Goal: Check status: Check status

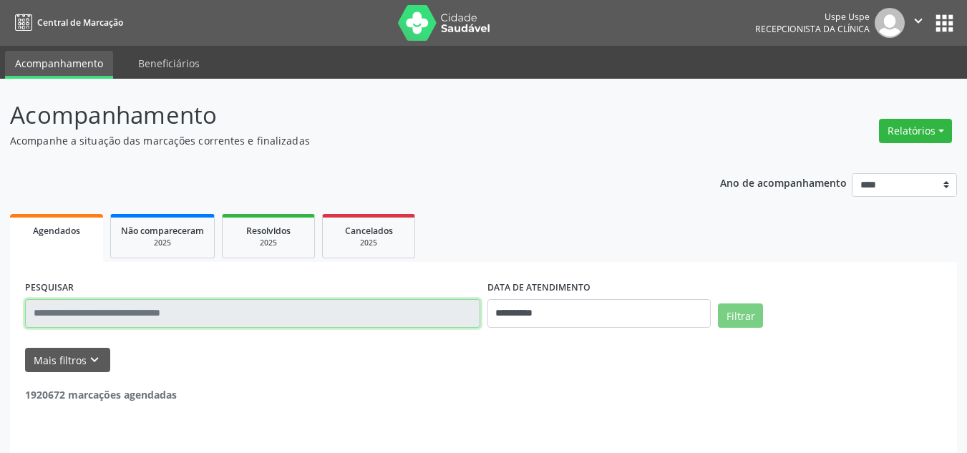
drag, startPoint x: 0, startPoint y: 0, endPoint x: 275, endPoint y: 312, distance: 416.2
click at [275, 312] on input "text" at bounding box center [252, 313] width 455 height 29
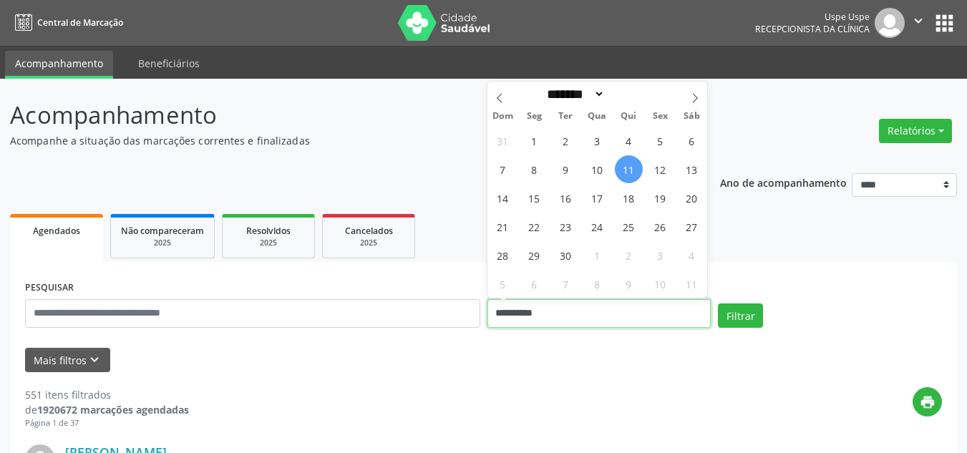
click at [534, 308] on input "**********" at bounding box center [599, 313] width 224 height 29
click at [632, 167] on span "11" at bounding box center [629, 169] width 28 height 28
type input "**********"
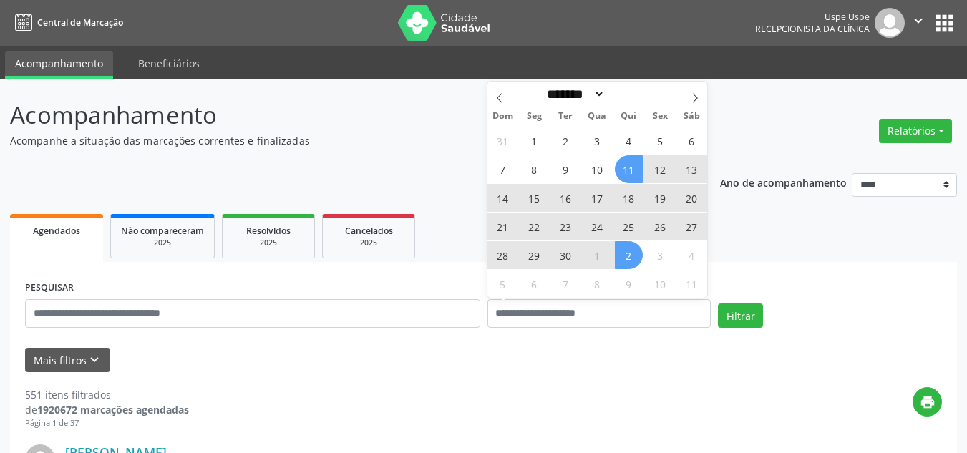
click at [589, 399] on div "print" at bounding box center [565, 408] width 753 height 42
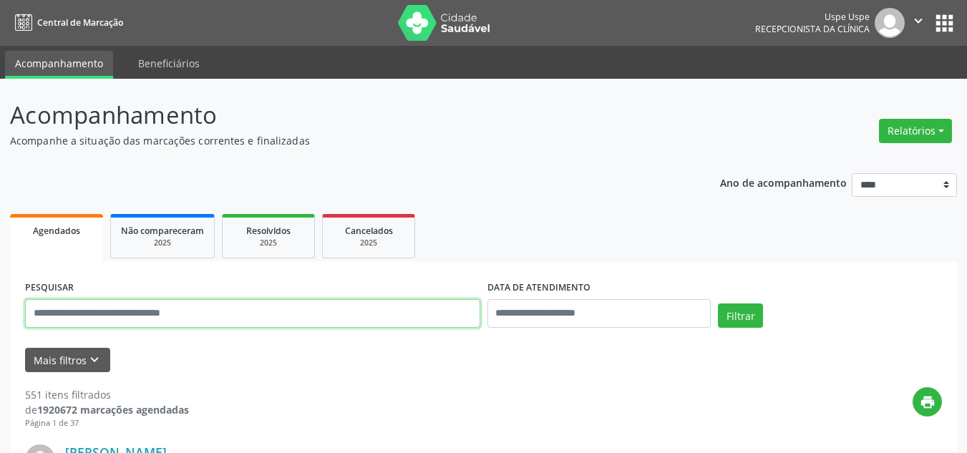
click at [288, 317] on input "text" at bounding box center [252, 313] width 455 height 29
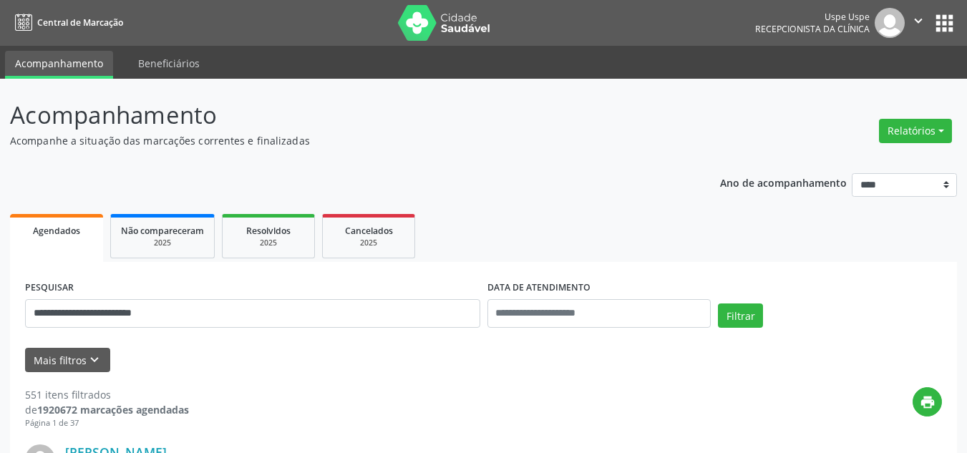
click at [738, 329] on div "Filtrar" at bounding box center [829, 320] width 231 height 34
click at [738, 321] on button "Filtrar" at bounding box center [740, 315] width 45 height 24
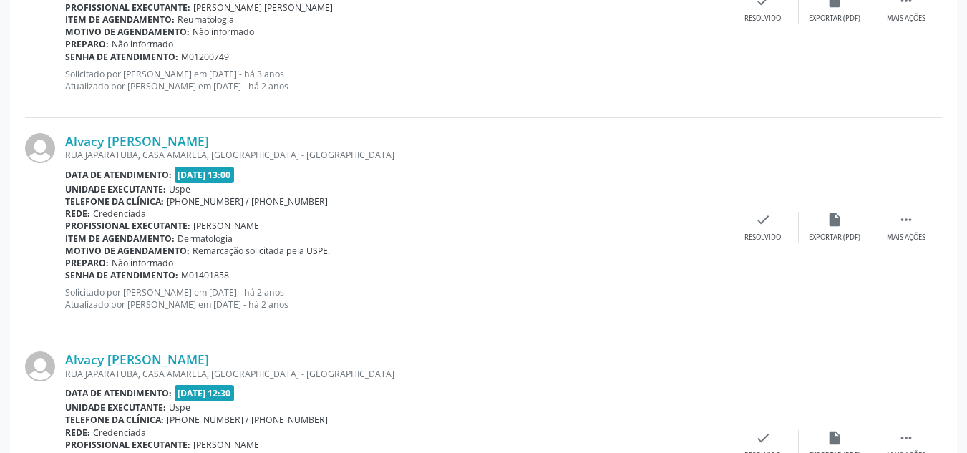
scroll to position [3320, 0]
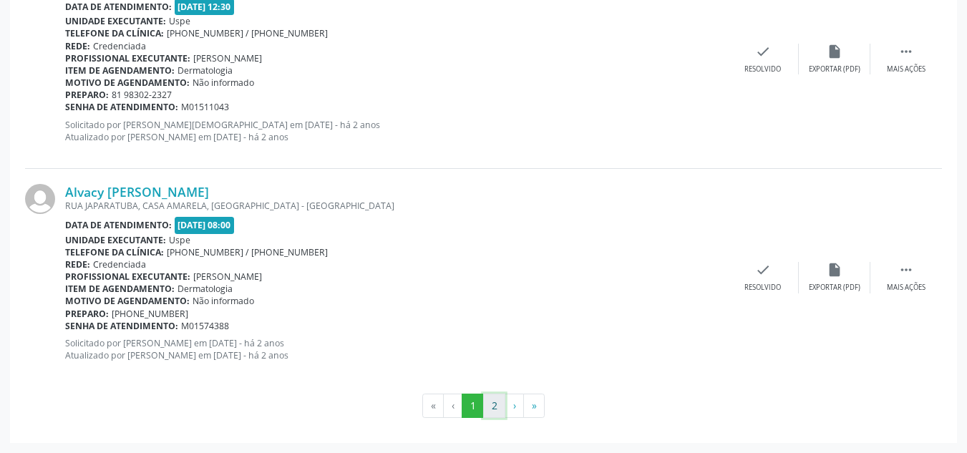
click at [499, 400] on button "2" at bounding box center [494, 406] width 22 height 24
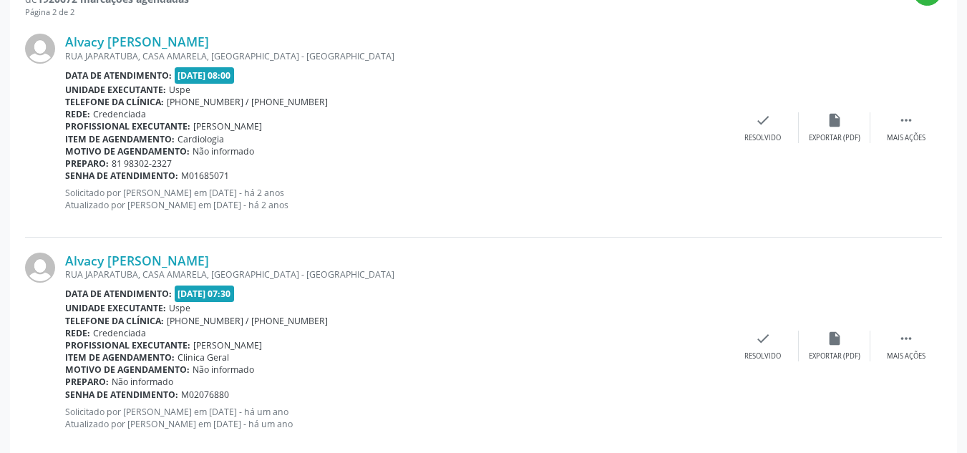
scroll to position [53, 0]
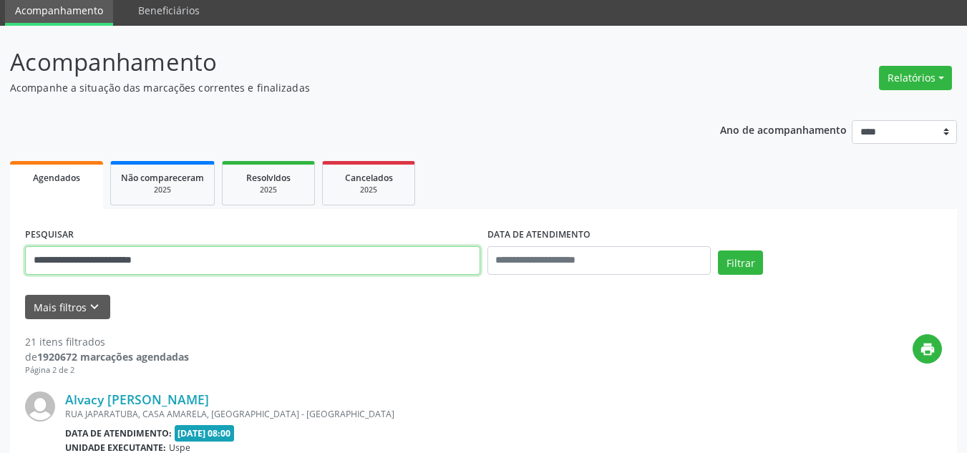
drag, startPoint x: 279, startPoint y: 268, endPoint x: 0, endPoint y: 258, distance: 279.2
type input "**********"
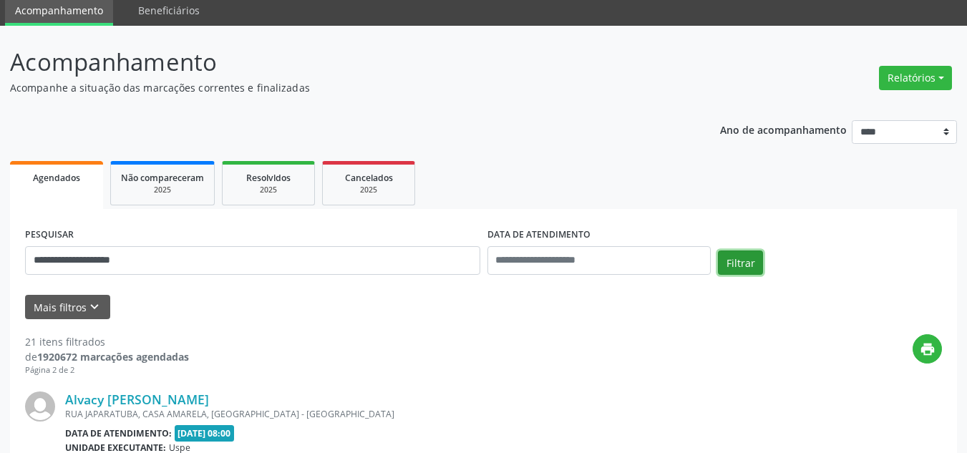
click at [727, 258] on button "Filtrar" at bounding box center [740, 262] width 45 height 24
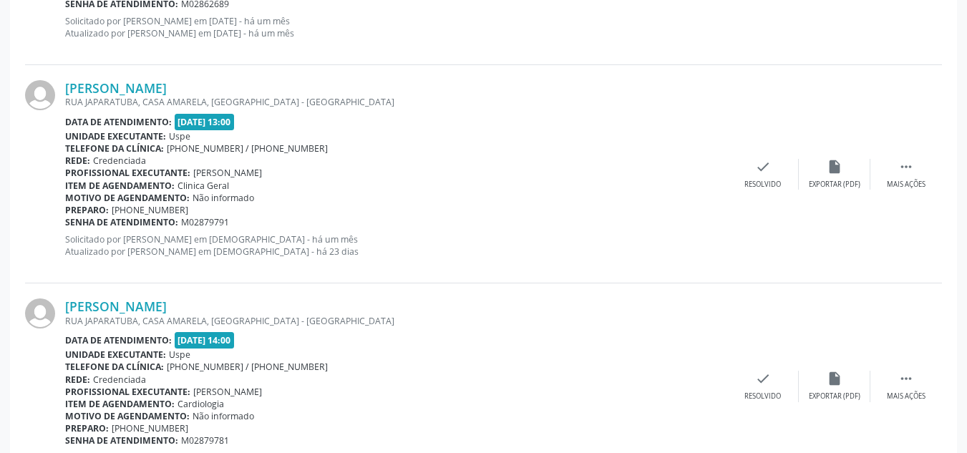
scroll to position [3048, 0]
